Goal: Task Accomplishment & Management: Use online tool/utility

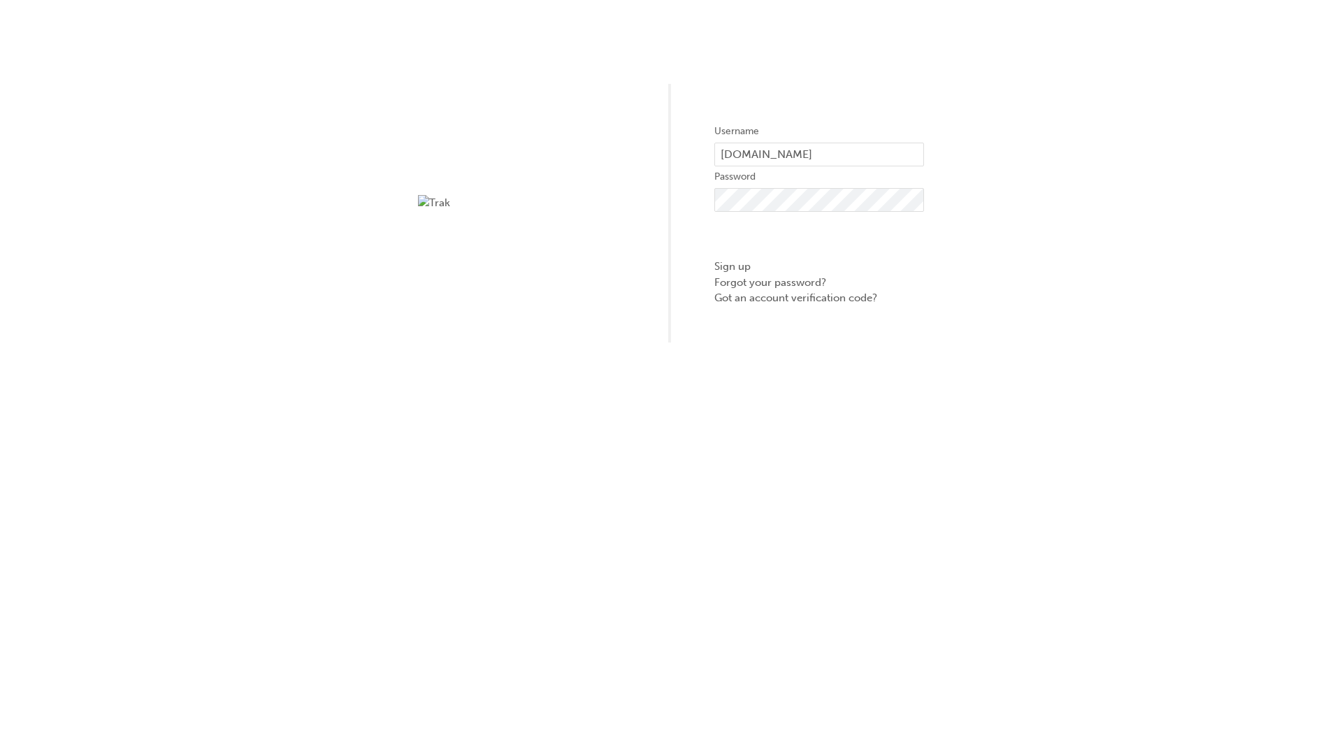
type input "test.e2e.user14"
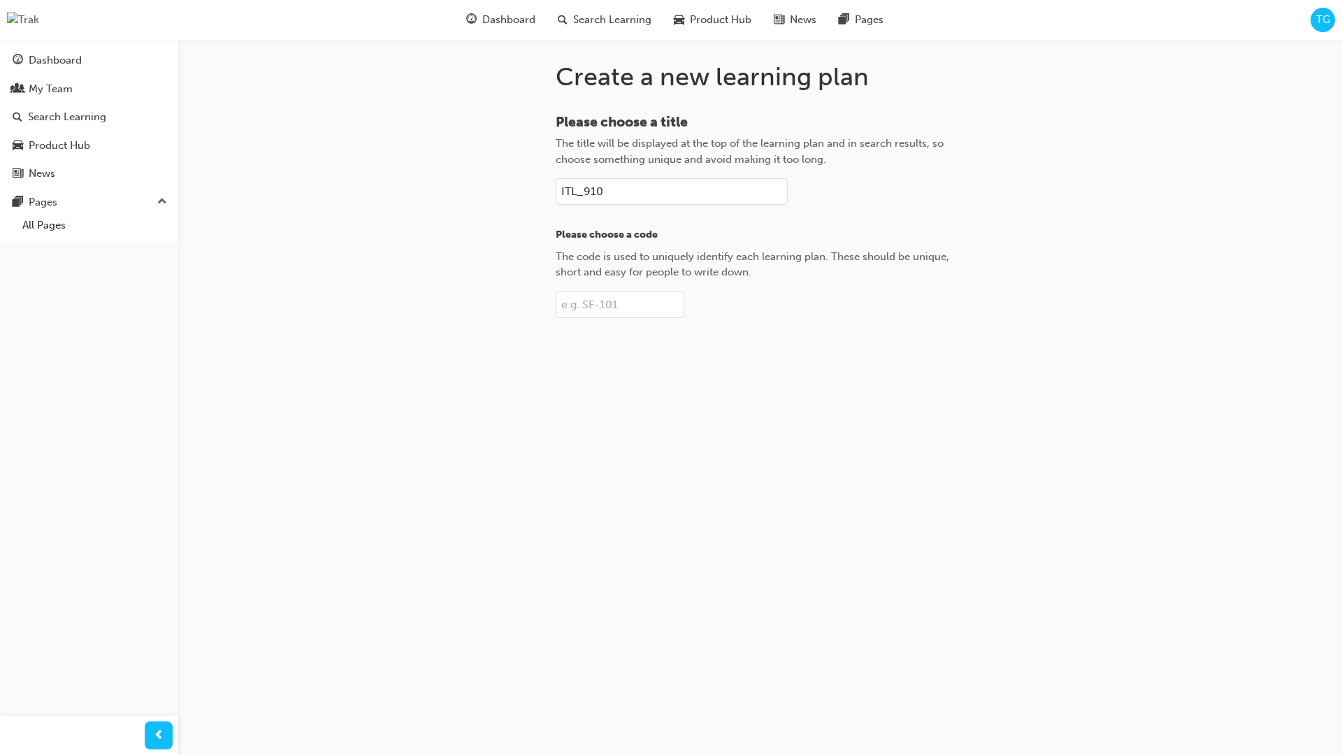
type input "ITL_910"
type input "Plan-910"
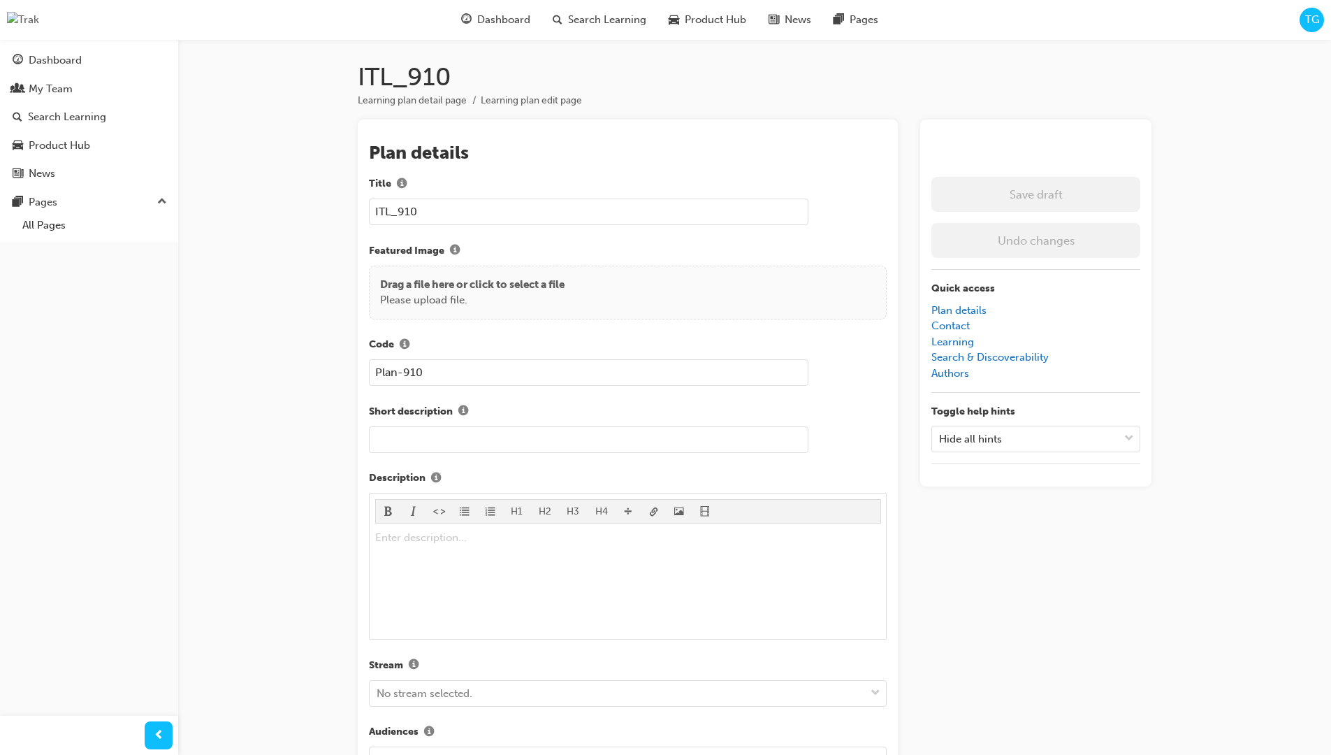
scroll to position [198, 0]
